Goal: Task Accomplishment & Management: Use online tool/utility

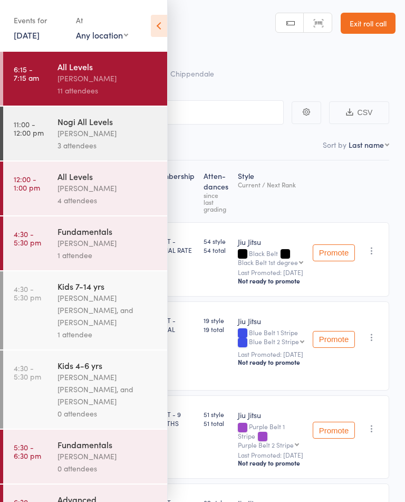
click at [63, 194] on div "[PERSON_NAME]" at bounding box center [108, 188] width 101 height 12
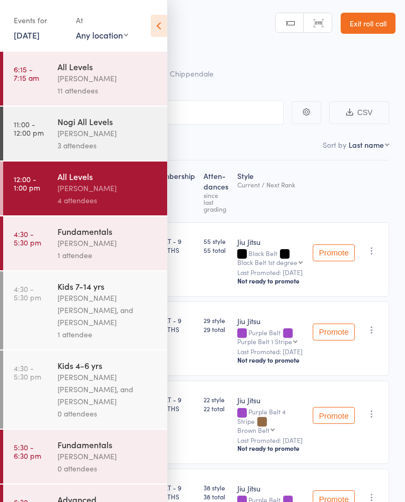
click at [362, 26] on link "Exit roll call" at bounding box center [368, 23] width 55 height 21
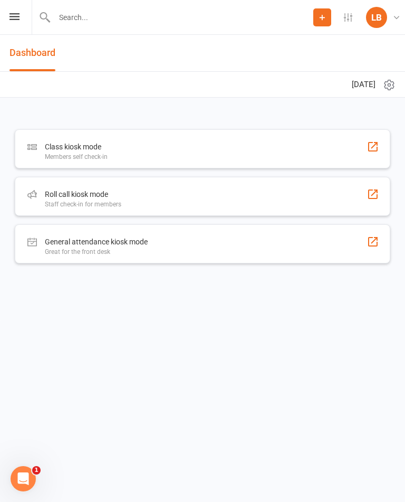
click at [284, 200] on div "Roll call kiosk mode Staff check-in for members" at bounding box center [203, 196] width 376 height 39
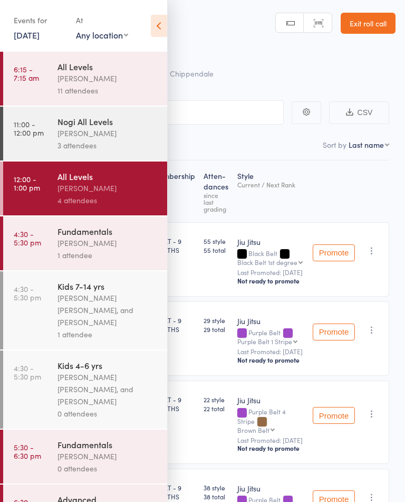
click at [156, 31] on icon at bounding box center [159, 26] width 16 height 22
click at [167, 28] on icon at bounding box center [159, 26] width 16 height 22
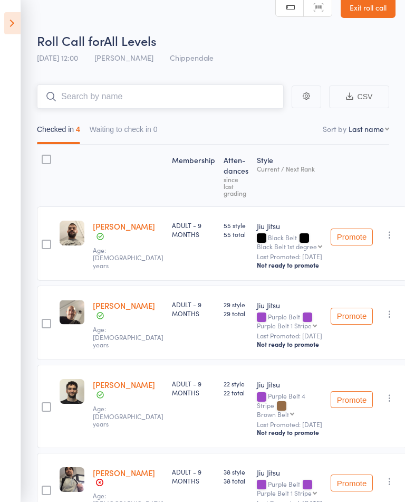
click at [79, 103] on input "search" at bounding box center [160, 96] width 247 height 24
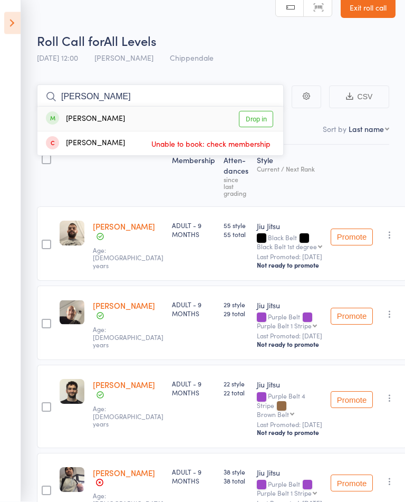
type input "Neel"
click at [266, 121] on link "Drop in" at bounding box center [256, 119] width 34 height 16
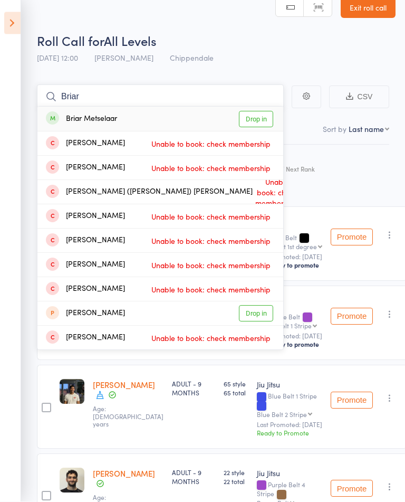
type input "Briar"
click at [264, 121] on link "Drop in" at bounding box center [256, 119] width 34 height 16
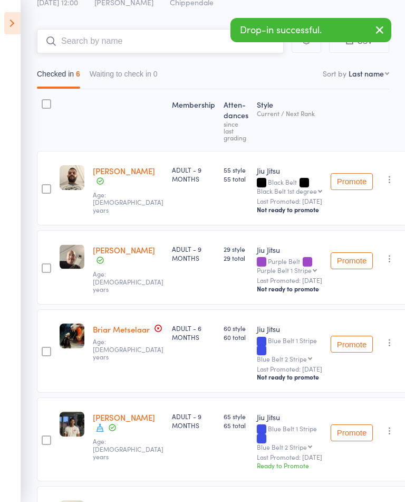
scroll to position [0, 0]
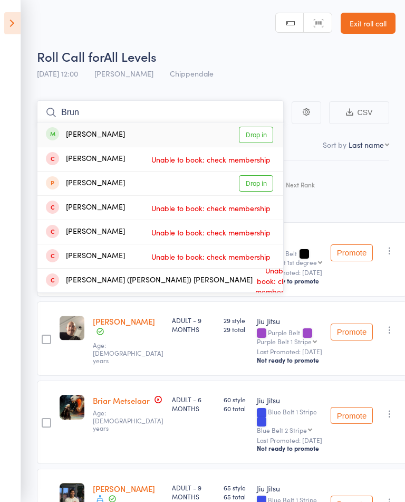
type input "Brun"
click at [263, 142] on link "Drop in" at bounding box center [256, 135] width 34 height 16
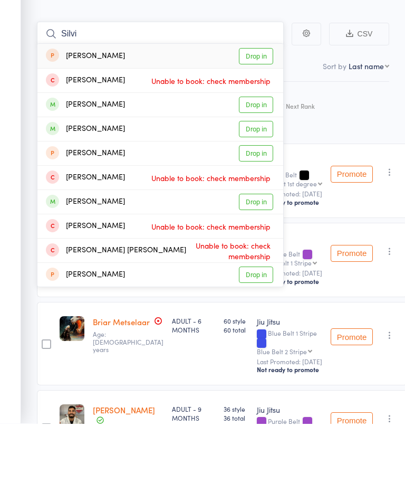
type input "Silvi"
click at [263, 175] on link "Drop in" at bounding box center [256, 183] width 34 height 16
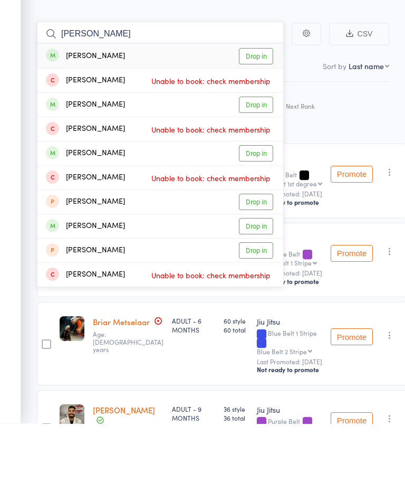
type input "Adrian"
click at [264, 127] on link "Drop in" at bounding box center [256, 135] width 34 height 16
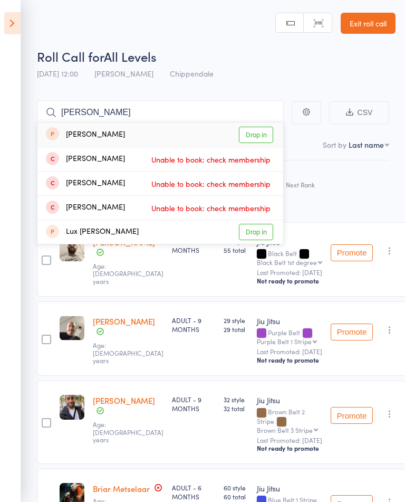
click at [168, 280] on div "ADULT - 9 MONTHS" at bounding box center [194, 259] width 52 height 74
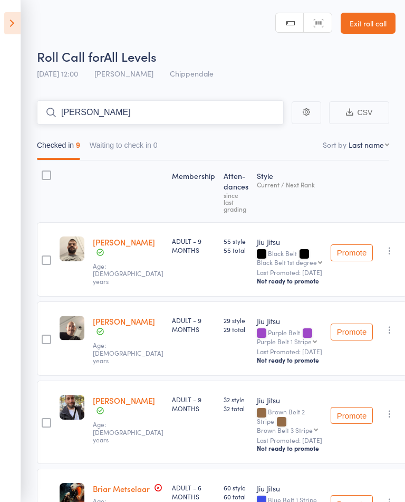
click at [71, 107] on input "Zach" at bounding box center [160, 112] width 247 height 24
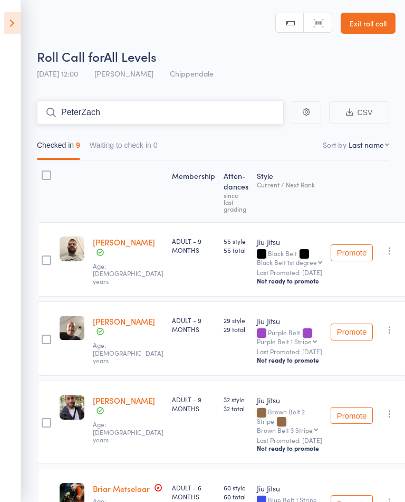
click at [100, 113] on input "PeterZach" at bounding box center [160, 112] width 247 height 24
type input "P"
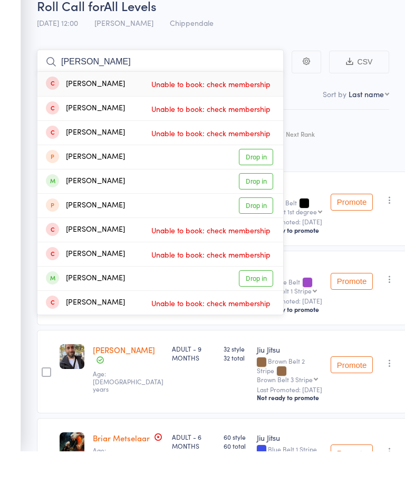
type input "James p"
click at [258, 321] on link "Drop in" at bounding box center [256, 329] width 34 height 16
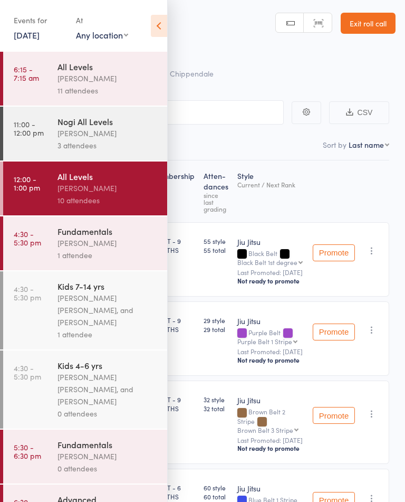
click at [161, 23] on icon at bounding box center [159, 26] width 16 height 22
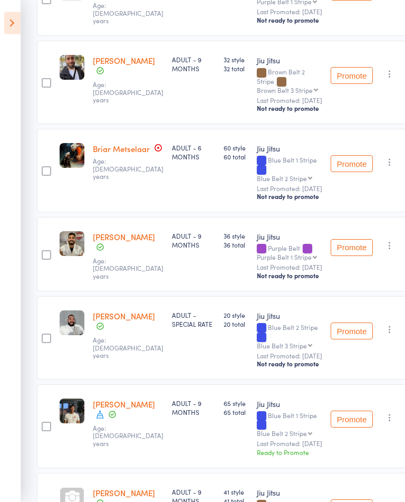
scroll to position [340, 0]
click at [97, 419] on icon at bounding box center [100, 414] width 9 height 9
click at [46, 408] on div "Membership Atten­dances since last grading Style Current / Next Rank edit [PERS…" at bounding box center [222, 274] width 370 height 907
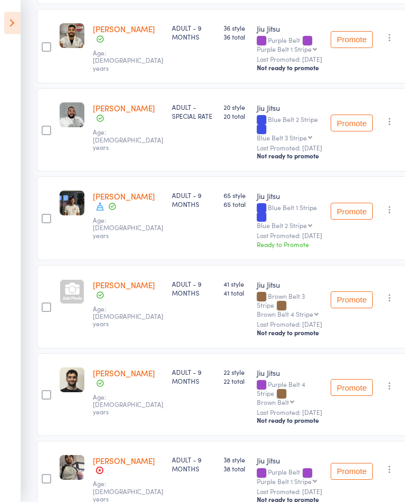
scroll to position [565, 0]
click at [345, 220] on button "Promote" at bounding box center [352, 211] width 42 height 17
